Goal: Navigation & Orientation: Find specific page/section

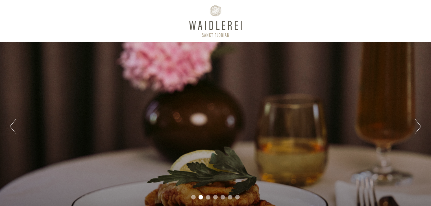
click at [418, 124] on button "Next" at bounding box center [418, 126] width 6 height 14
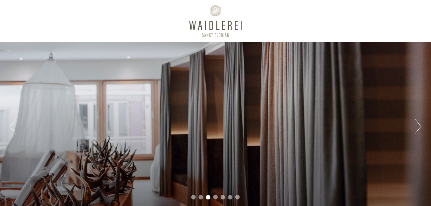
click at [418, 124] on button "Next" at bounding box center [418, 126] width 6 height 14
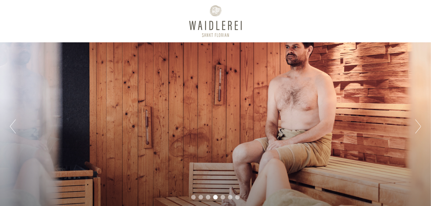
click at [418, 124] on button "Next" at bounding box center [418, 126] width 6 height 14
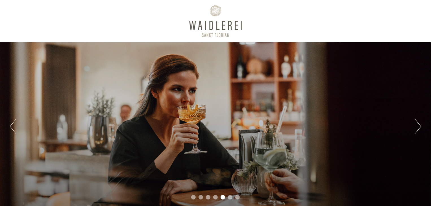
click at [418, 124] on button "Next" at bounding box center [418, 126] width 6 height 14
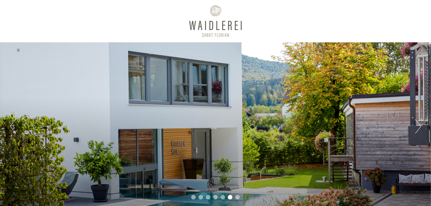
click at [418, 124] on button "Next" at bounding box center [418, 126] width 6 height 14
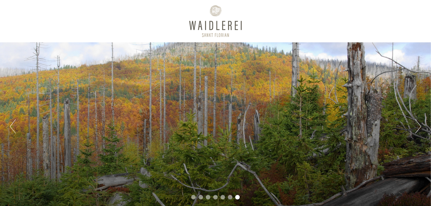
click at [418, 124] on button "Next" at bounding box center [418, 126] width 6 height 14
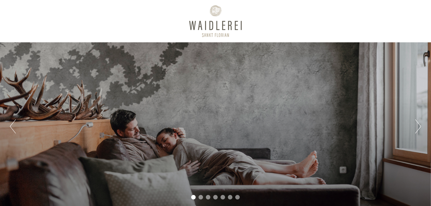
click at [418, 124] on button "Next" at bounding box center [418, 126] width 6 height 14
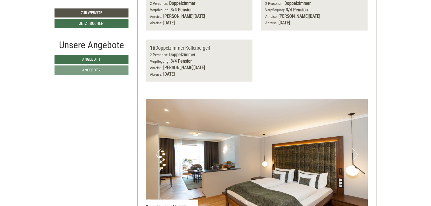
scroll to position [540, 0]
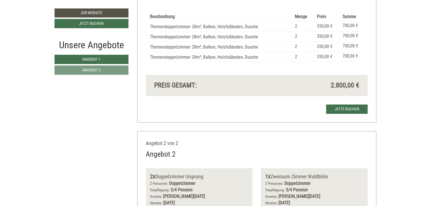
drag, startPoint x: 431, startPoint y: 62, endPoint x: 404, endPoint y: 42, distance: 34.1
click at [97, 71] on span "Angebot 2" at bounding box center [91, 70] width 18 height 5
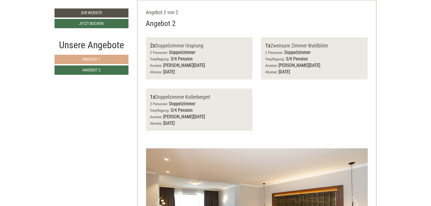
click at [102, 58] on link "Angebot 1" at bounding box center [91, 59] width 74 height 9
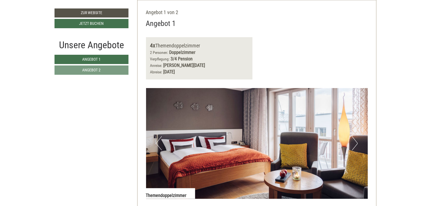
scroll to position [482, 0]
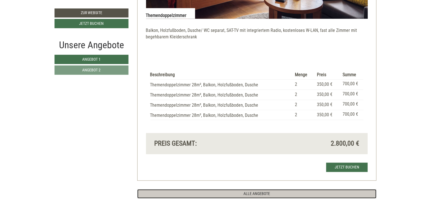
click at [252, 191] on link "ALLE ANGEBOTE" at bounding box center [256, 193] width 239 height 9
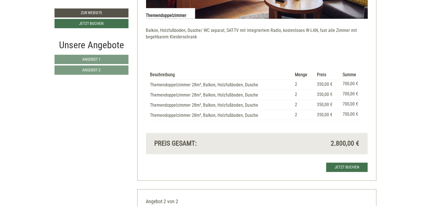
scroll to position [302, 0]
